Goal: Find contact information: Find contact information

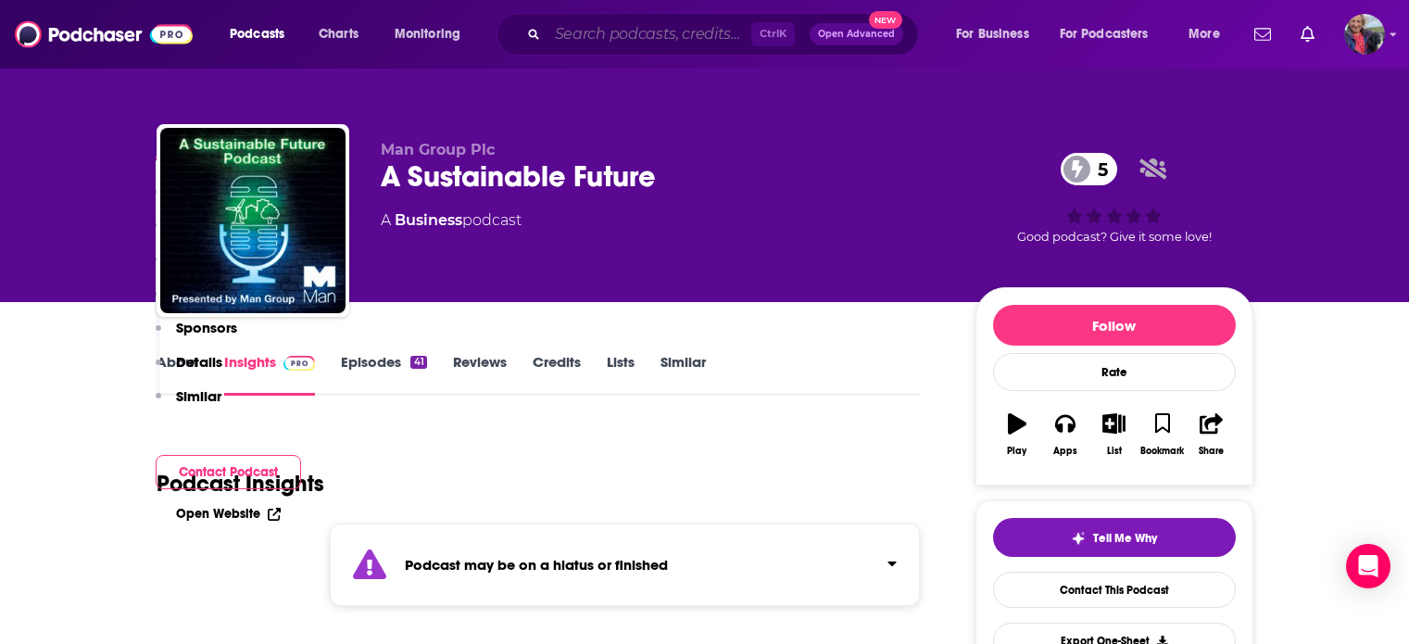
scroll to position [582, 0]
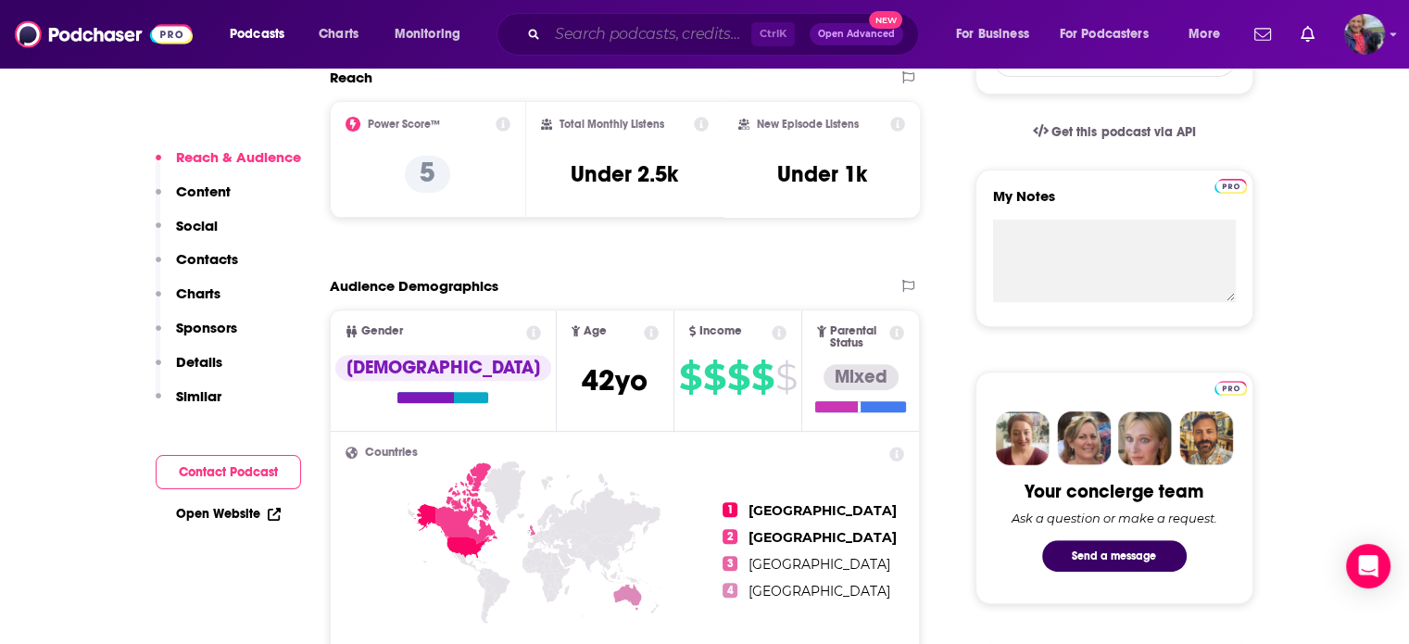
click at [652, 32] on input "Search podcasts, credits, & more..." at bounding box center [649, 34] width 204 height 30
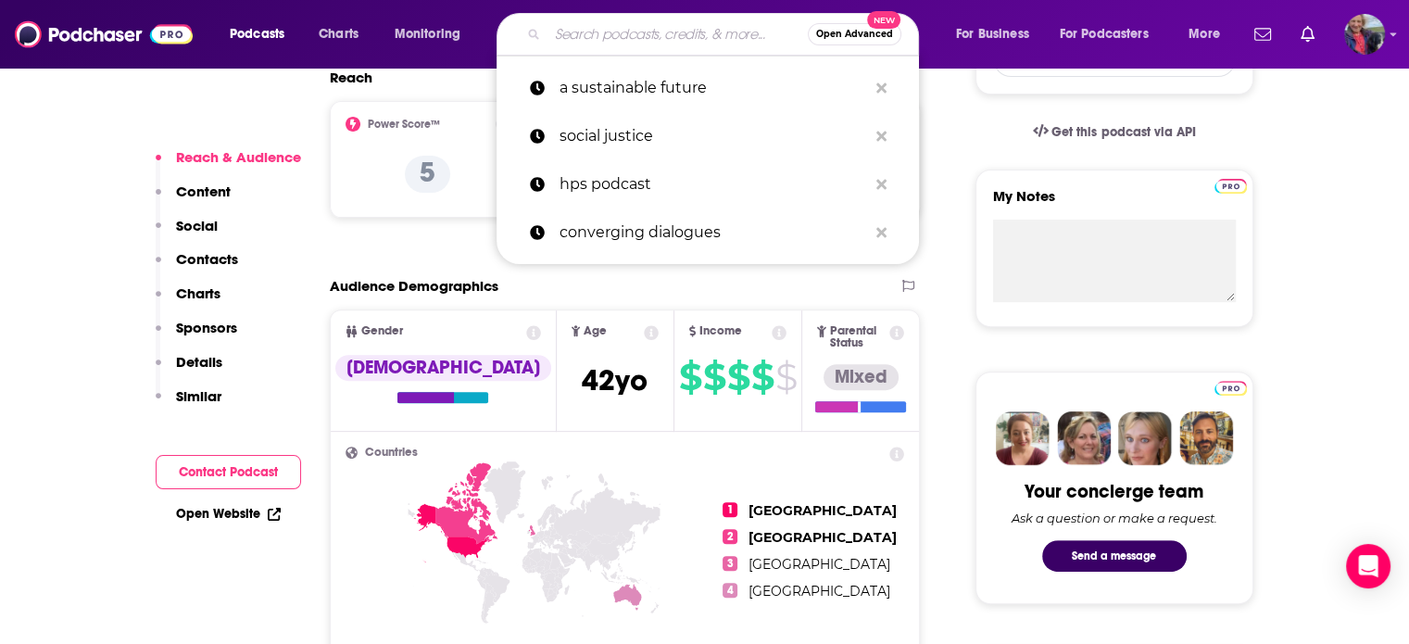
paste input "How to Survive the Broligarchy"
type input "How to Survive the Broligarchy"
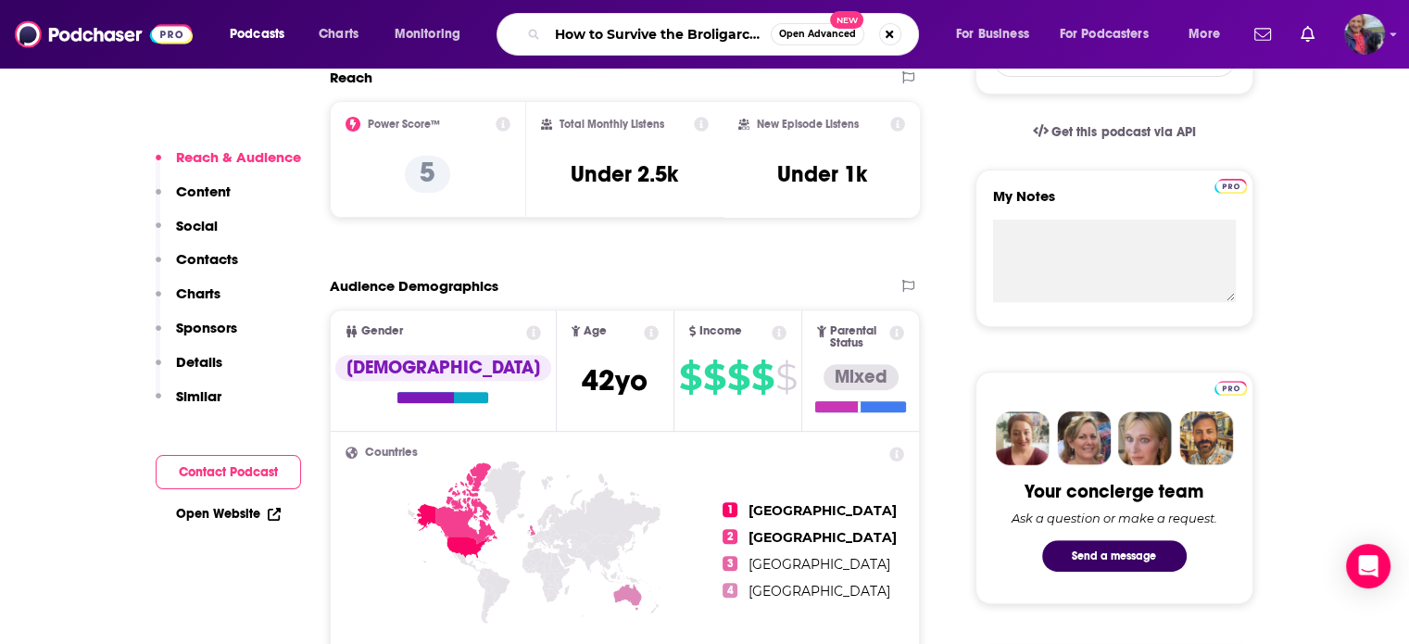
scroll to position [0, 4]
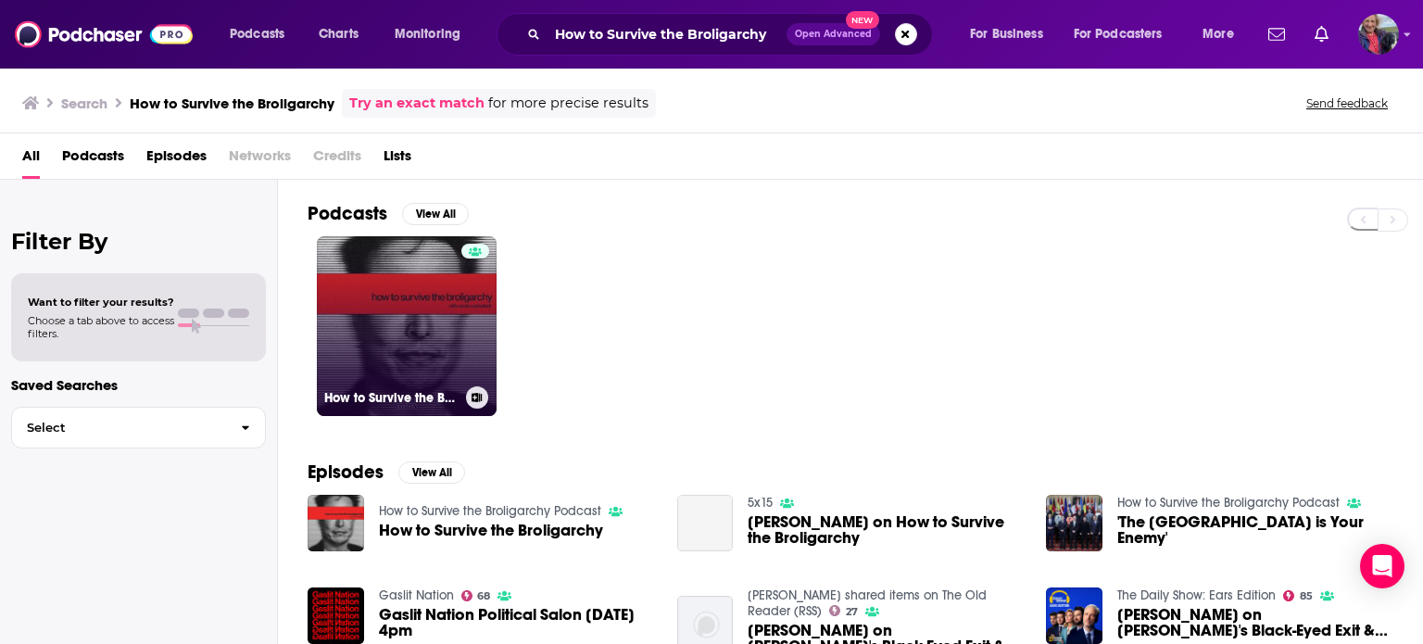
click at [393, 334] on link "How to Survive the Broligarchy Podcast" at bounding box center [407, 326] width 180 height 180
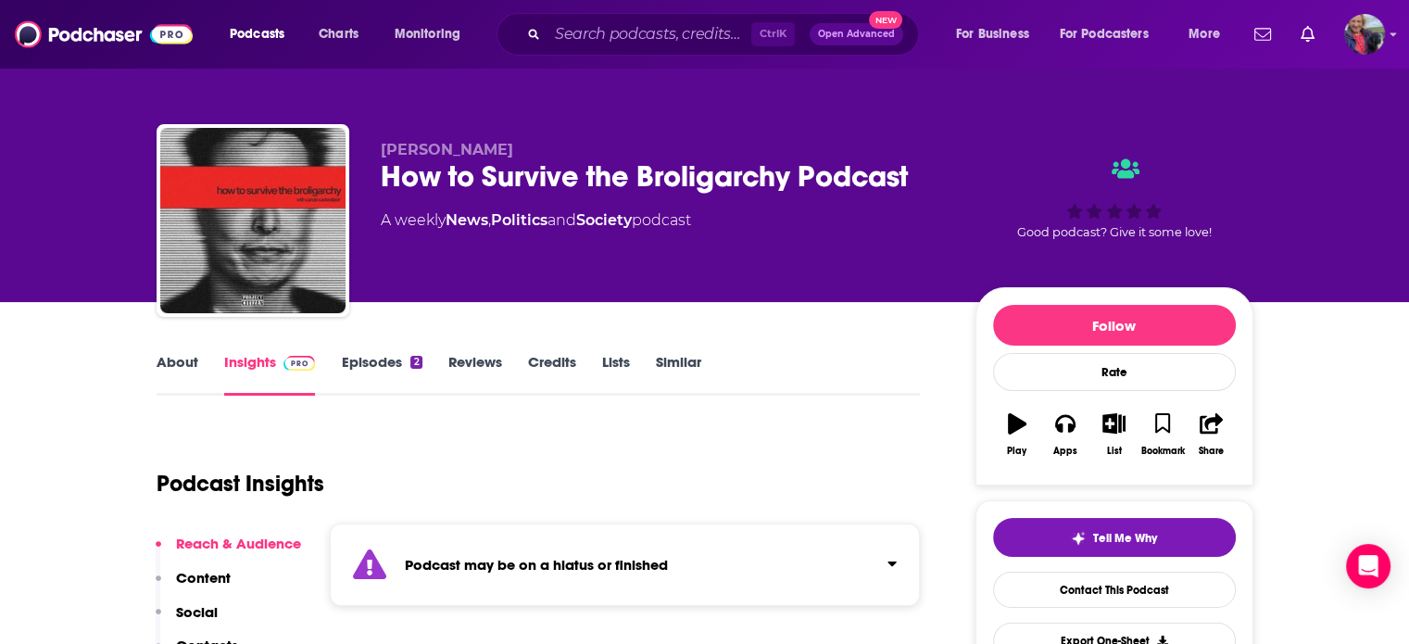
scroll to position [278, 0]
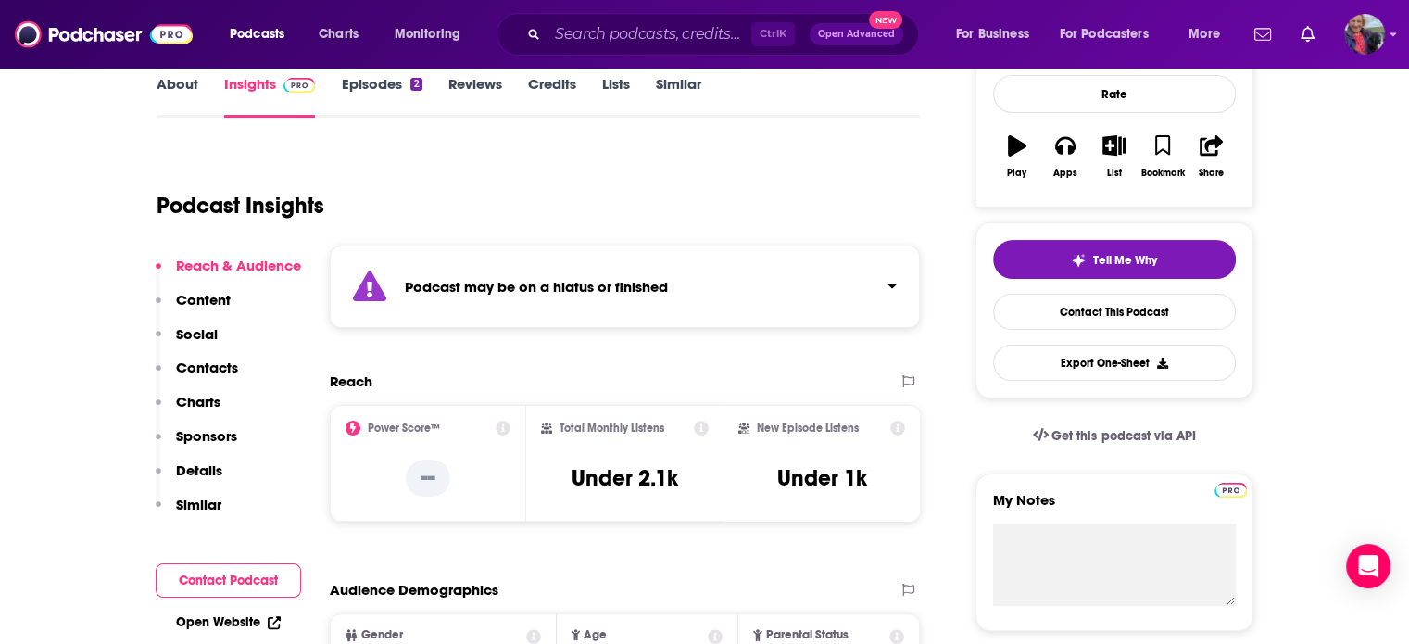
click at [231, 362] on p "Contacts" at bounding box center [207, 368] width 62 height 18
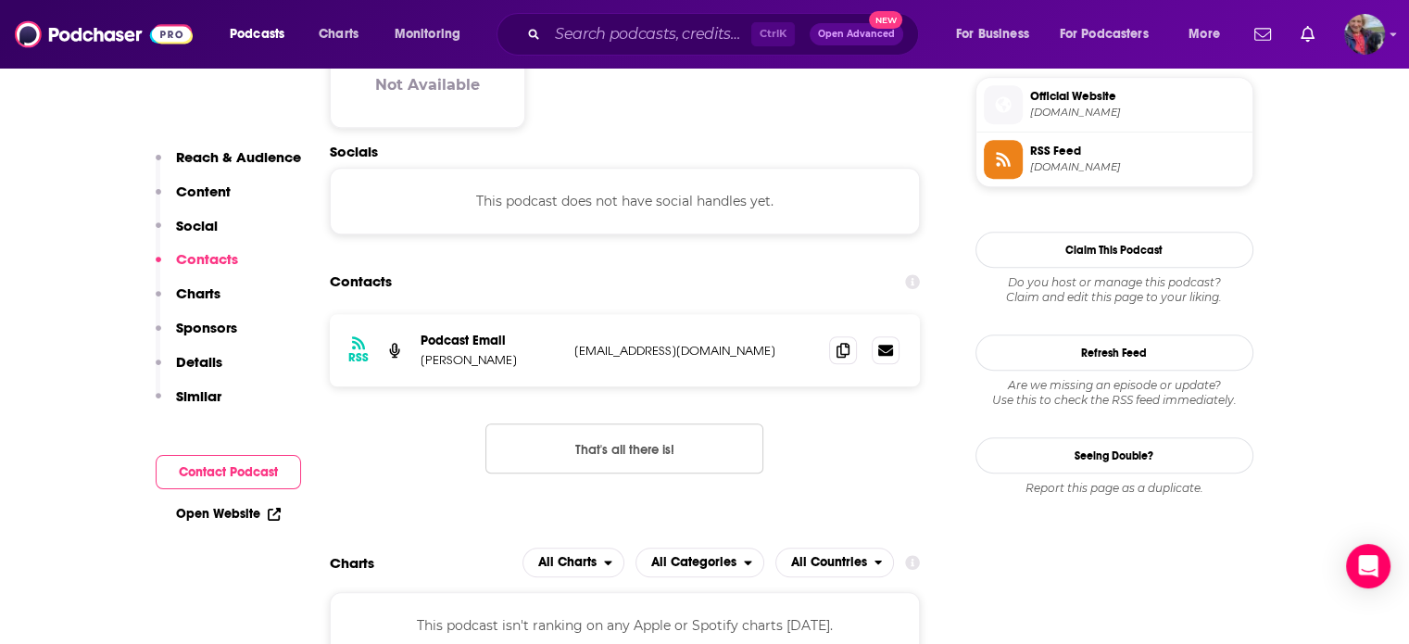
scroll to position [1354, 0]
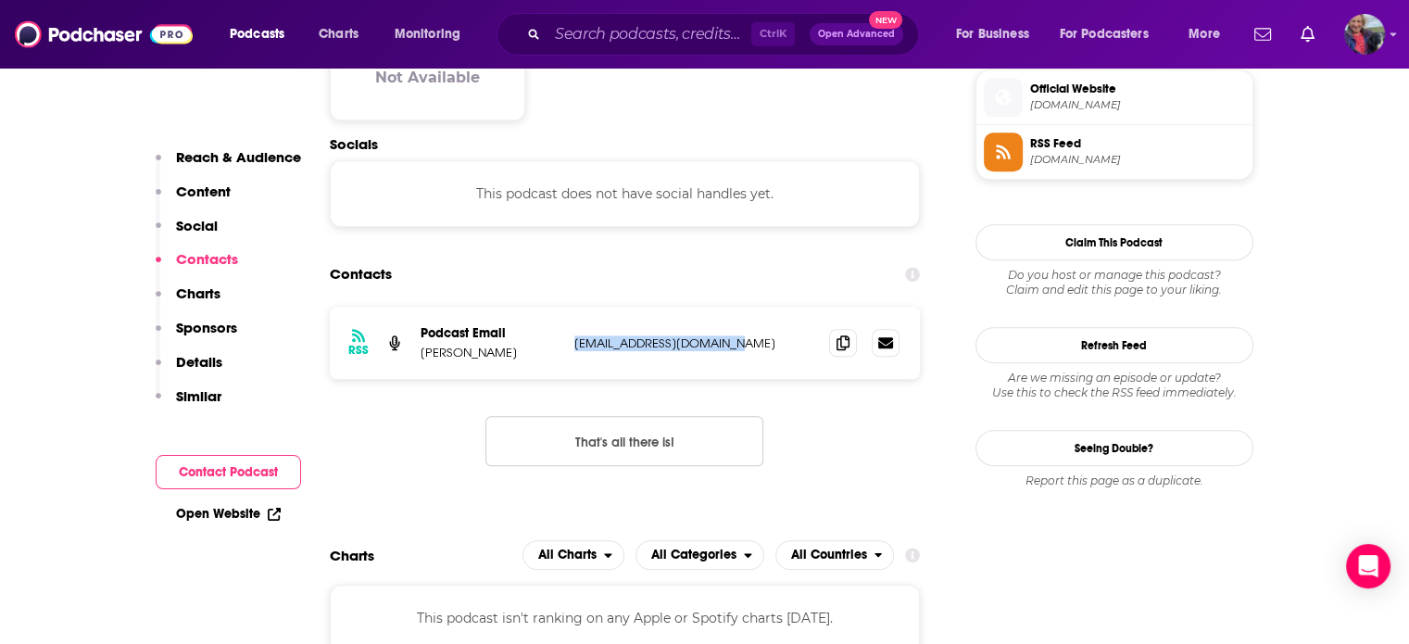
drag, startPoint x: 737, startPoint y: 345, endPoint x: 575, endPoint y: 343, distance: 162.1
click at [575, 343] on p "[EMAIL_ADDRESS][DOMAIN_NAME]" at bounding box center [694, 343] width 241 height 16
copy p "[EMAIL_ADDRESS][DOMAIN_NAME]"
